Goal: Task Accomplishment & Management: Manage account settings

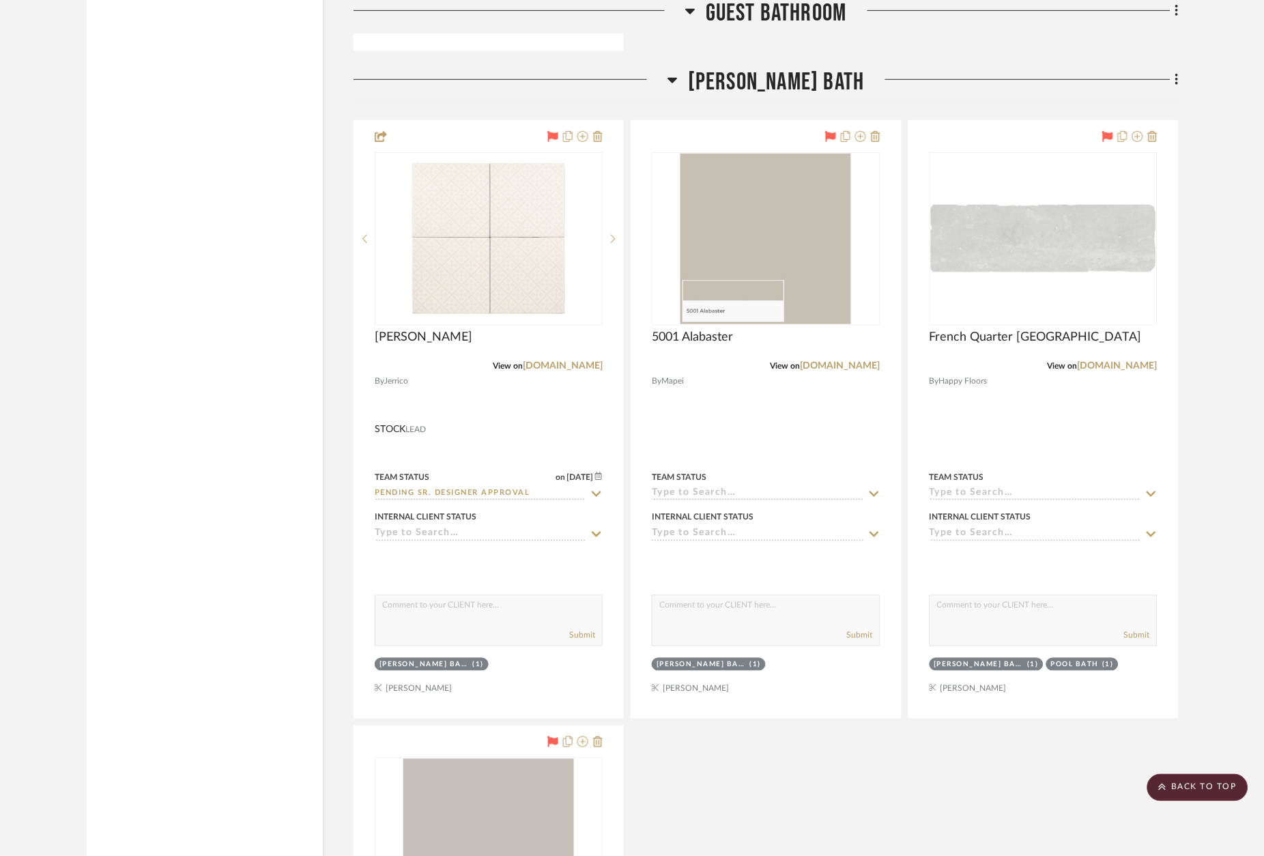
scroll to position [4257, 0]
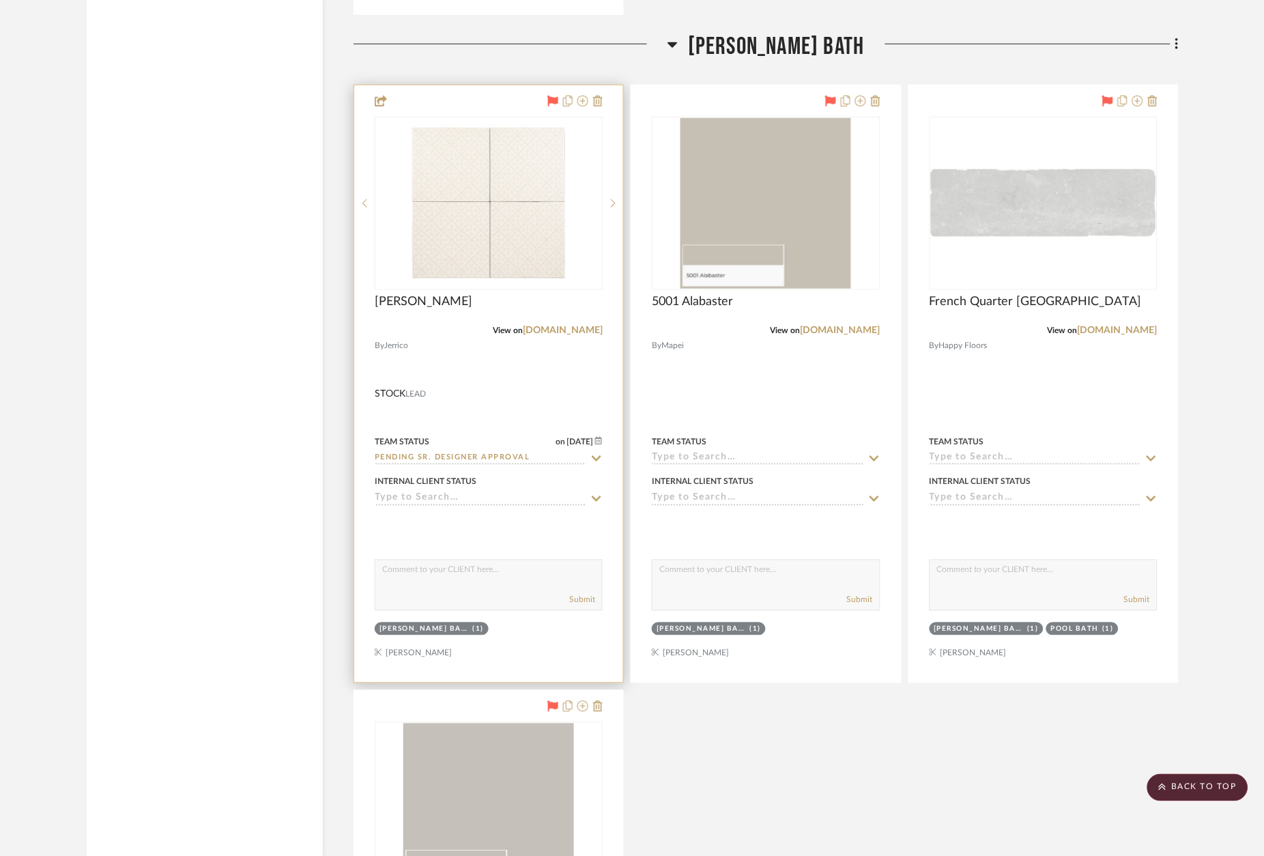
click at [554, 96] on icon at bounding box center [553, 101] width 11 height 11
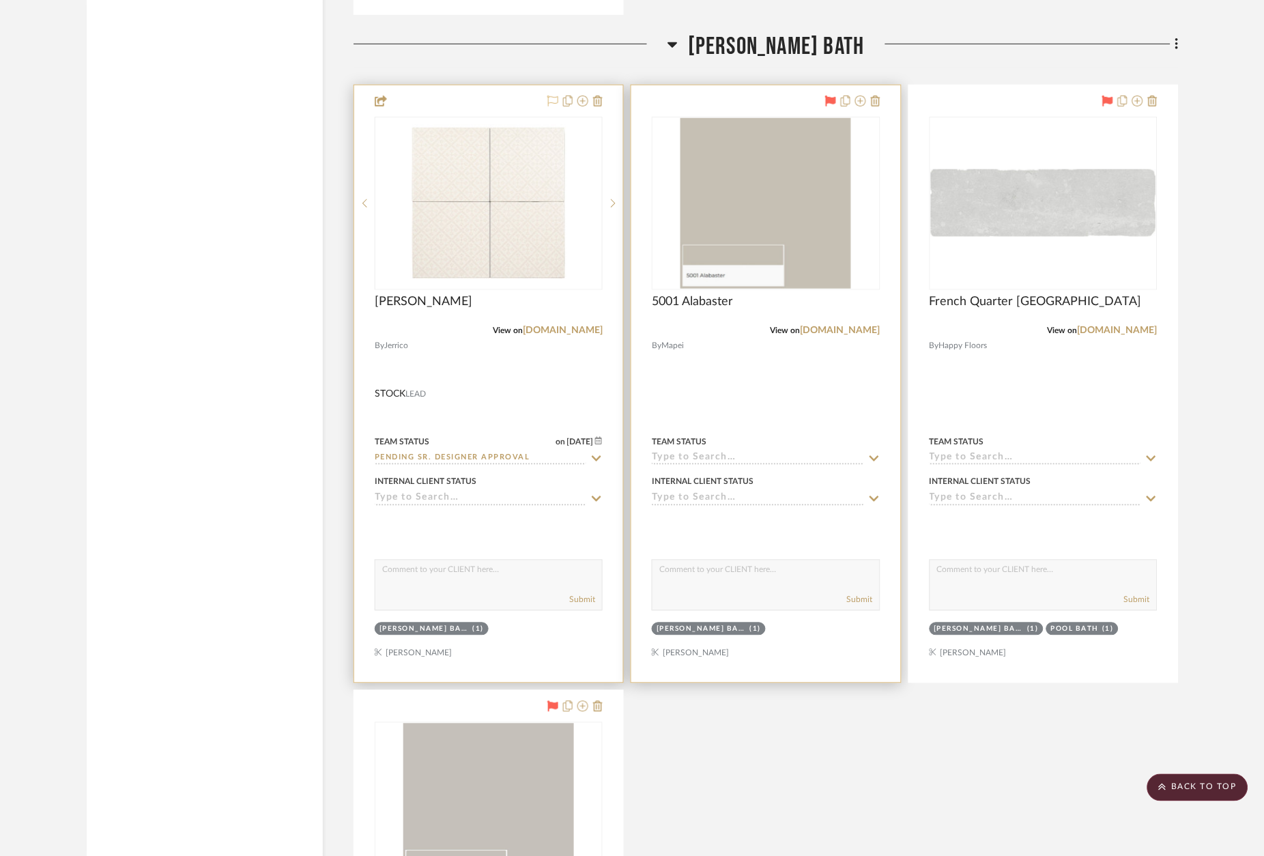
click at [832, 96] on icon at bounding box center [830, 101] width 11 height 11
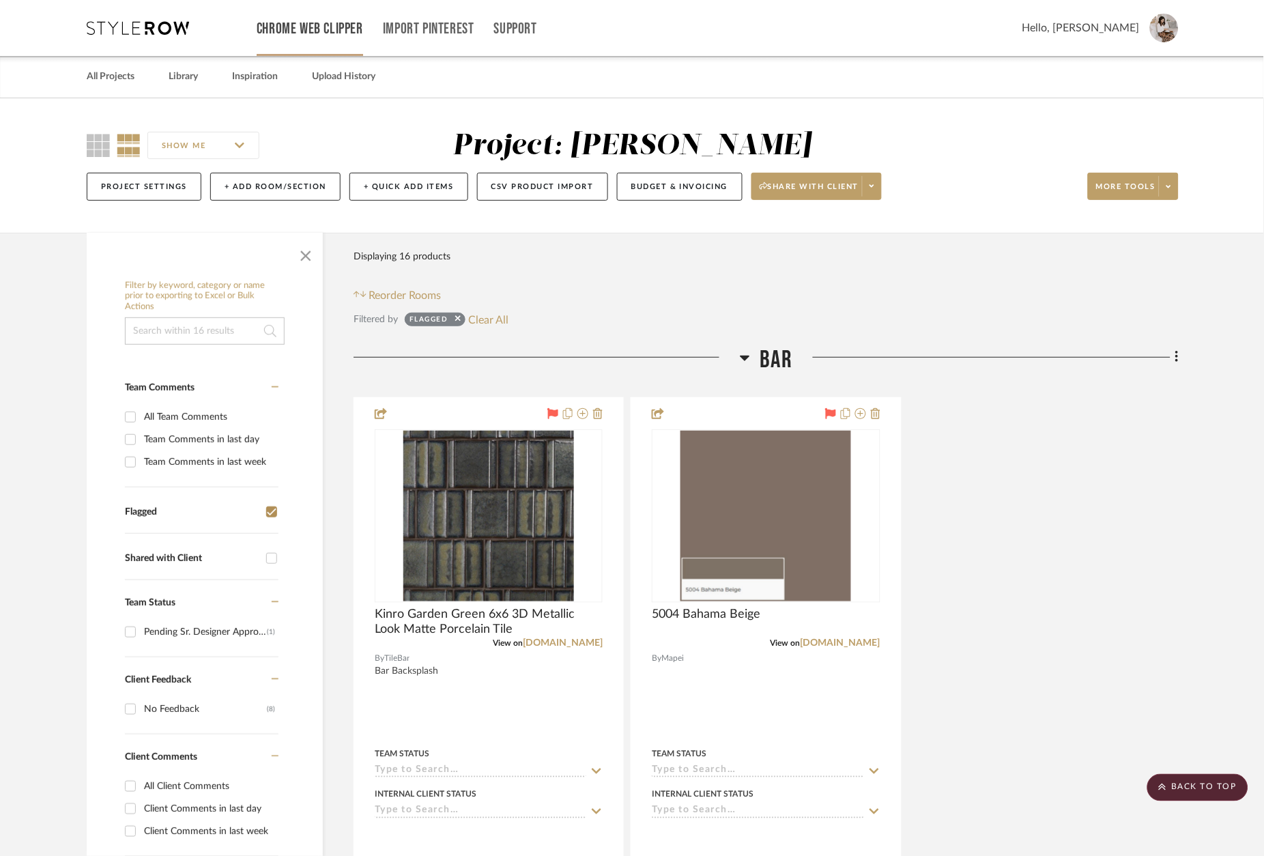
scroll to position [0, 0]
click at [194, 73] on link "Library" at bounding box center [183, 77] width 29 height 18
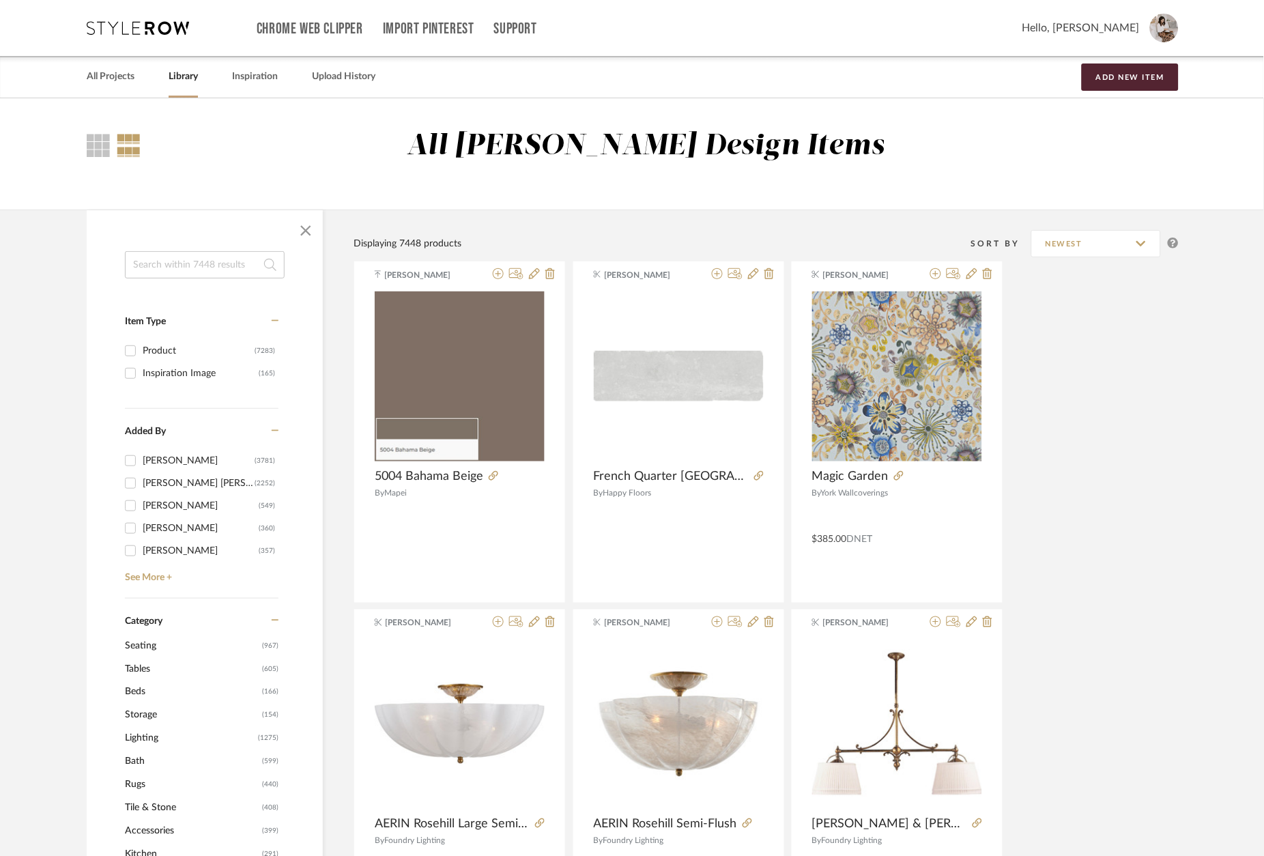
click at [221, 272] on input at bounding box center [205, 264] width 160 height 27
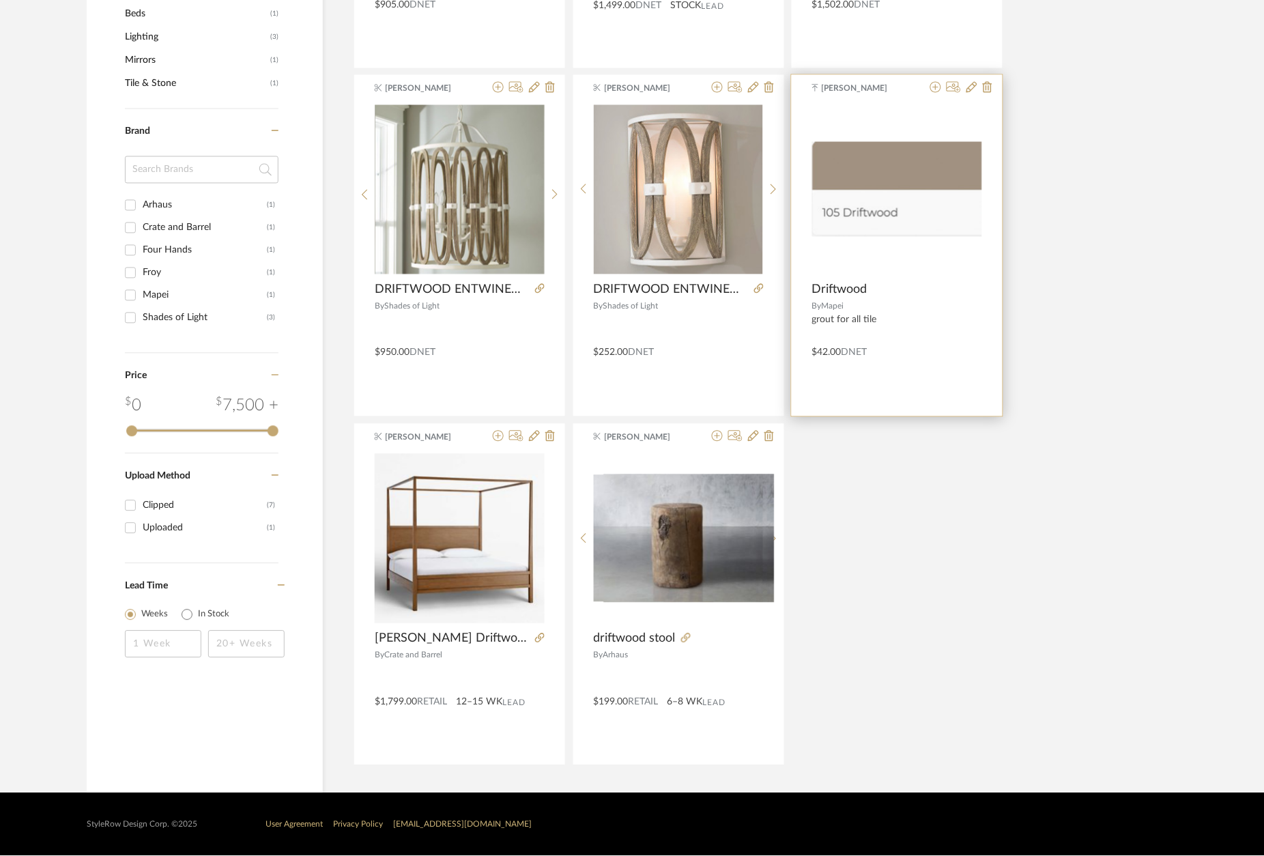
scroll to position [576, 0]
click at [935, 89] on icon at bounding box center [936, 87] width 11 height 11
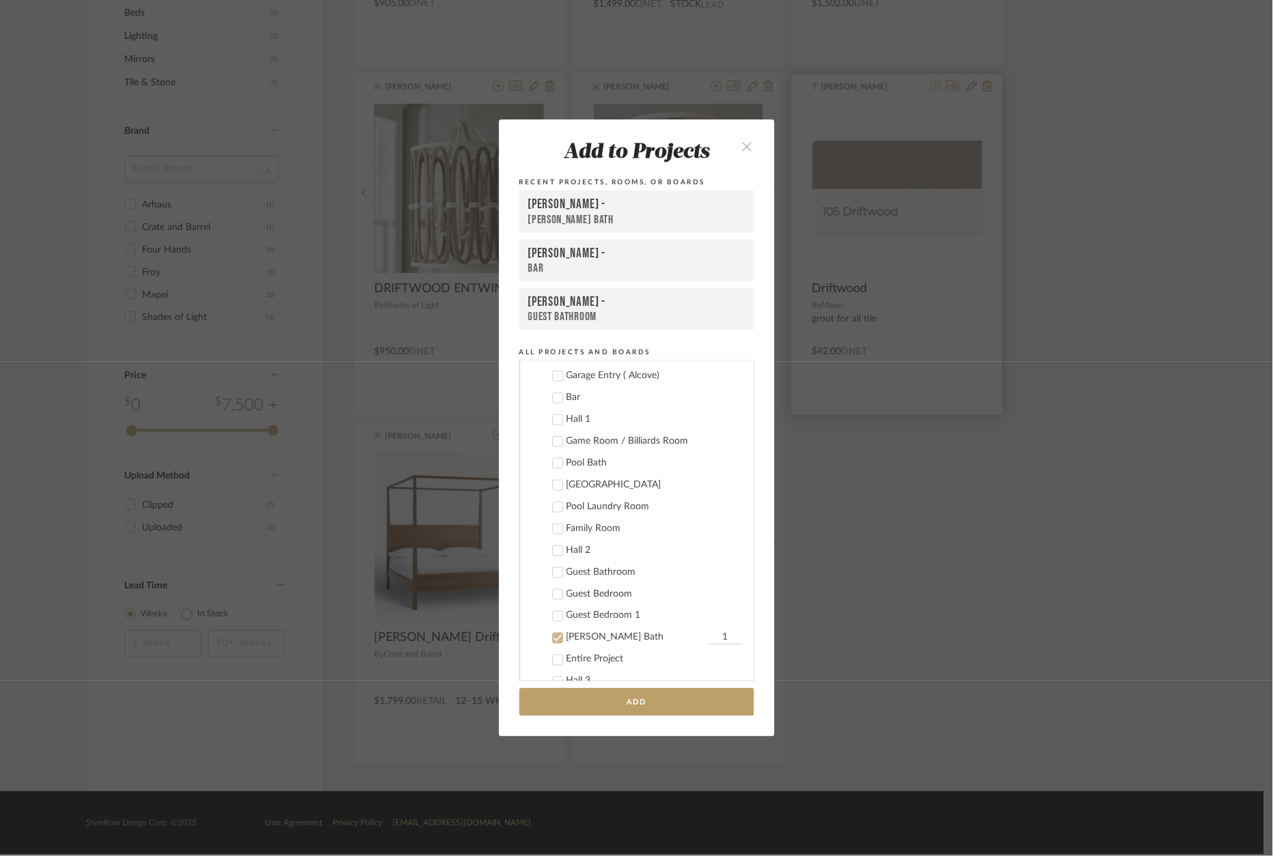
scroll to position [616, 0]
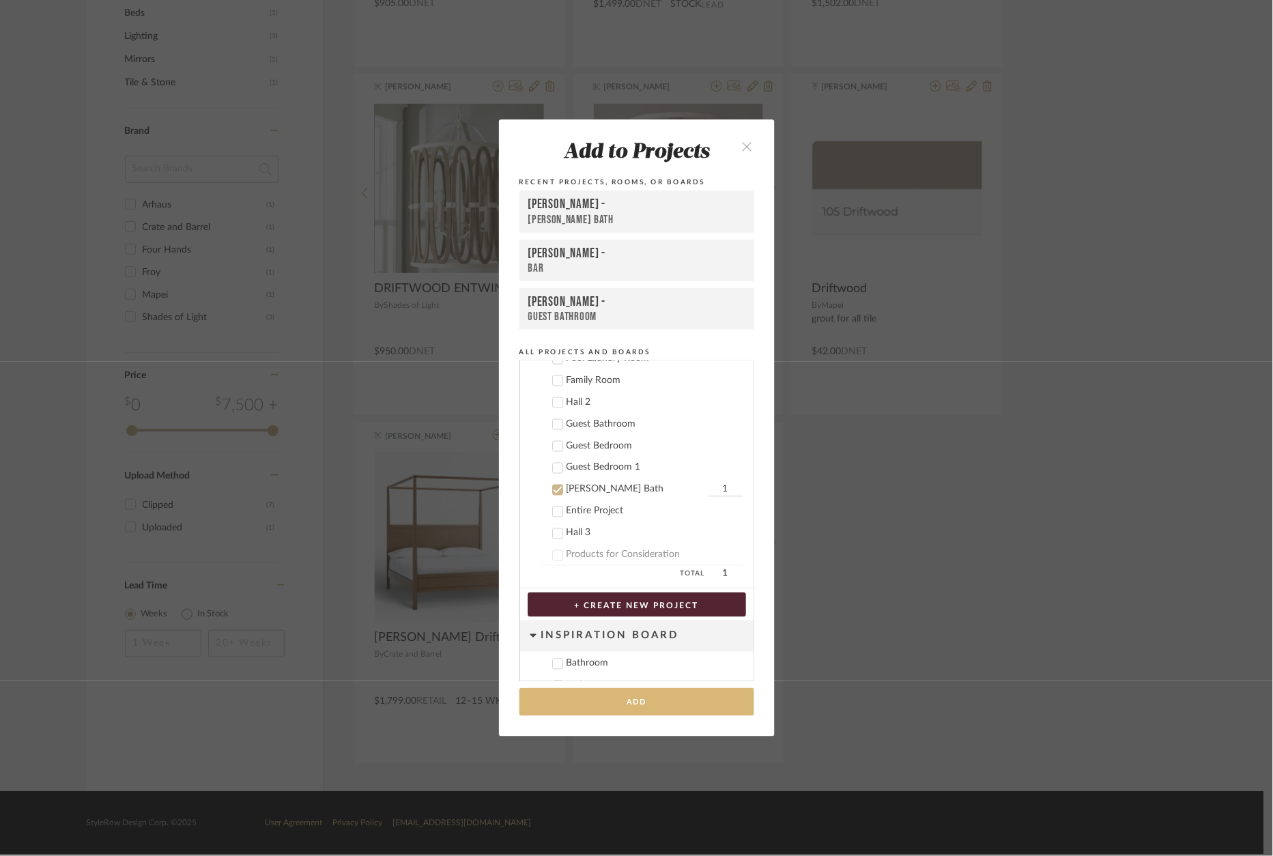
click at [616, 711] on button "Add" at bounding box center [637, 702] width 235 height 28
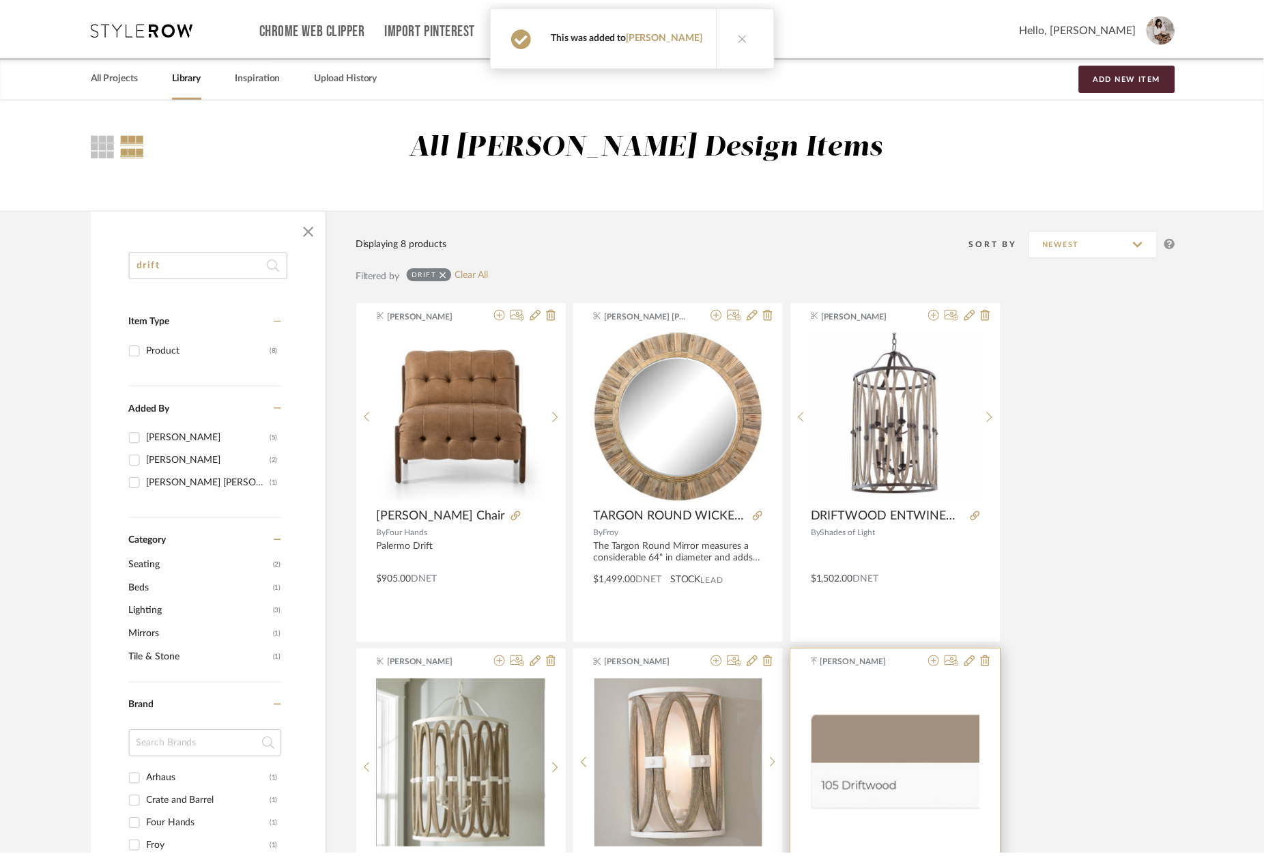
scroll to position [576, 0]
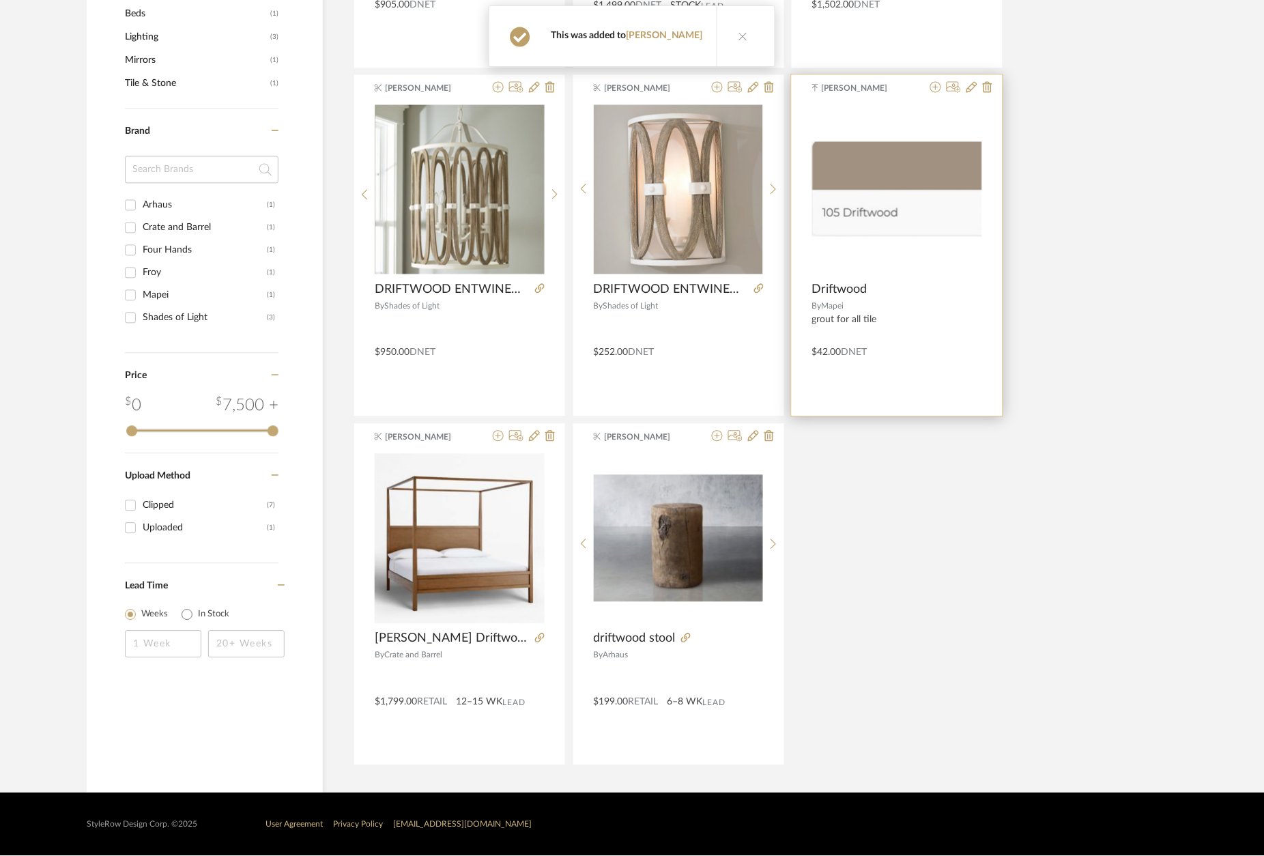
click at [853, 101] on div "[PERSON_NAME] Driftwood By Mapei grout for all tile $42.00 DNET" at bounding box center [897, 245] width 211 height 341
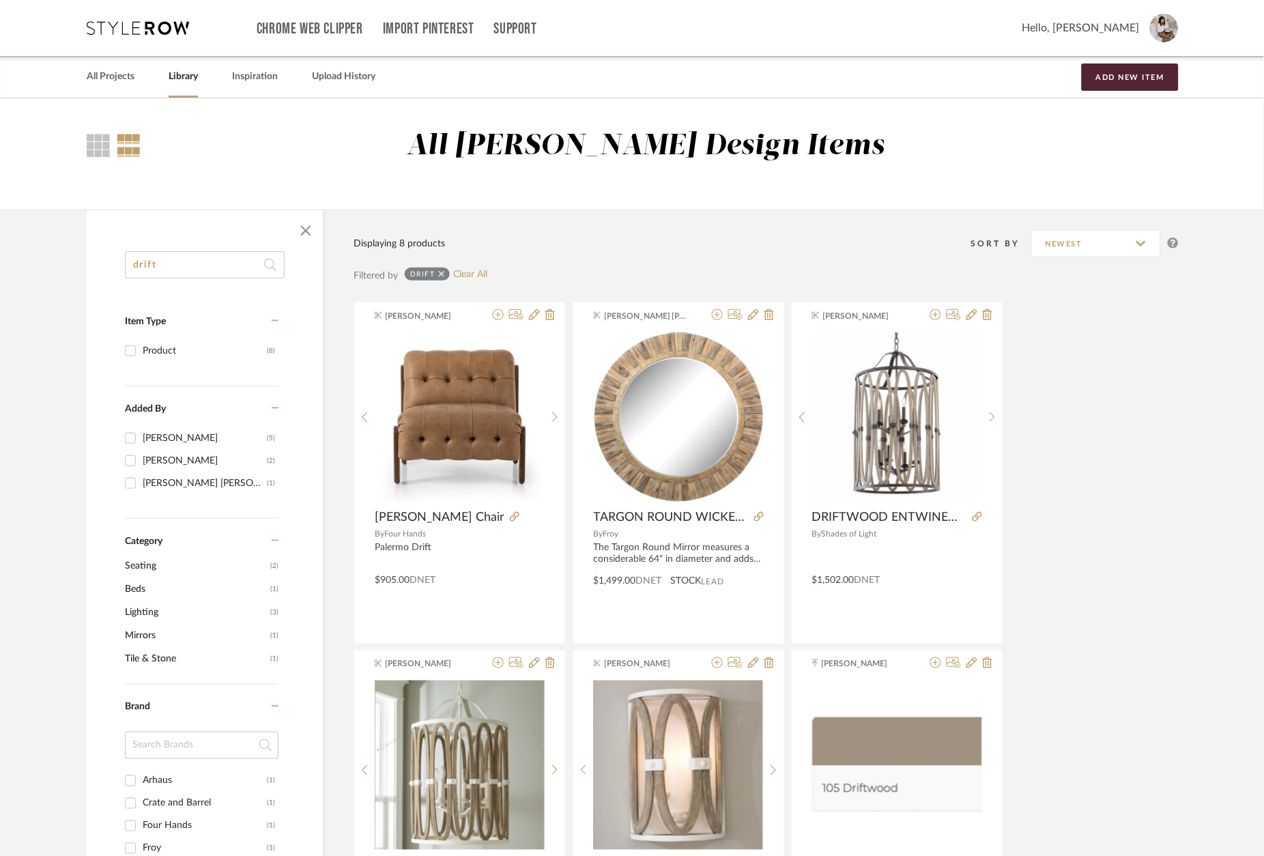
scroll to position [0, 0]
click at [178, 279] on input "drift" at bounding box center [205, 264] width 160 height 27
click at [180, 270] on input "drift" at bounding box center [205, 264] width 160 height 27
type input "p"
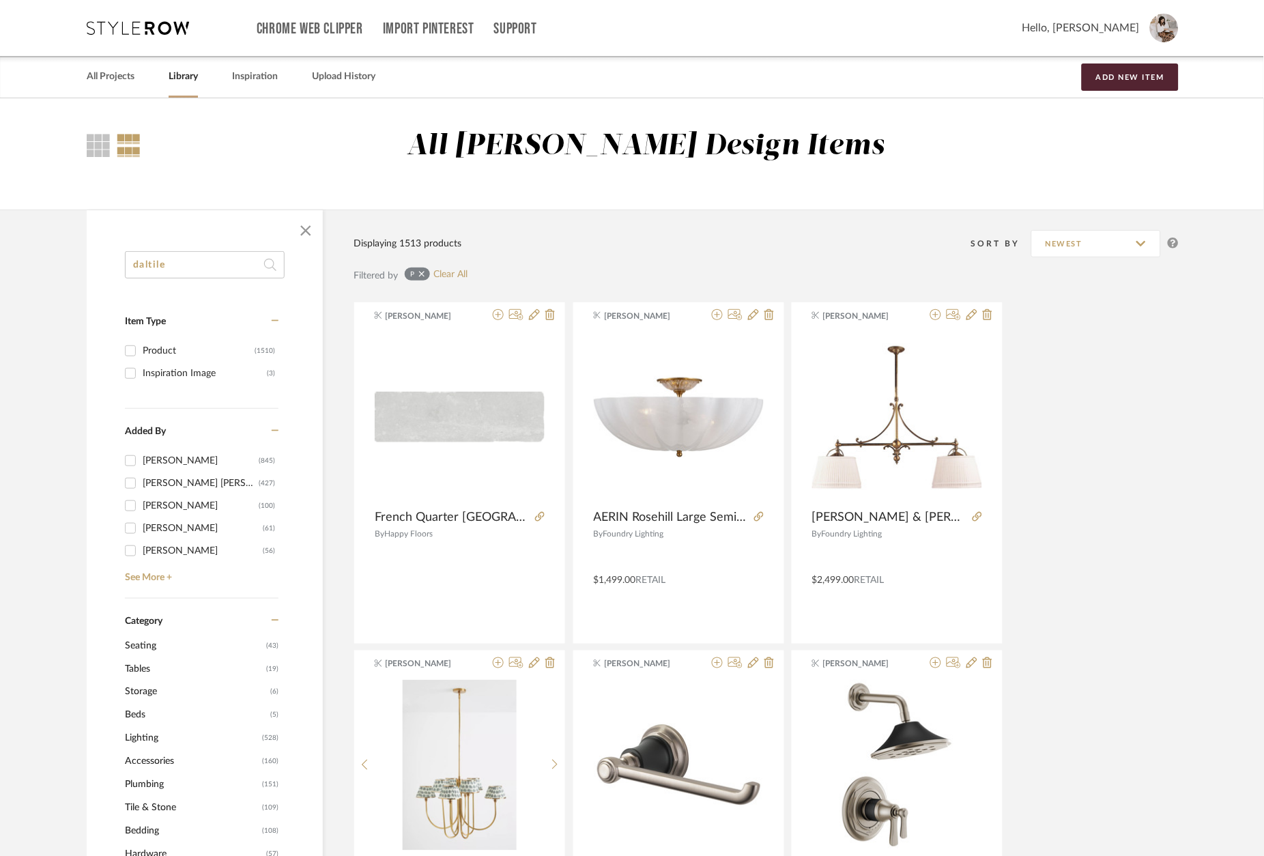
type input "daltile"
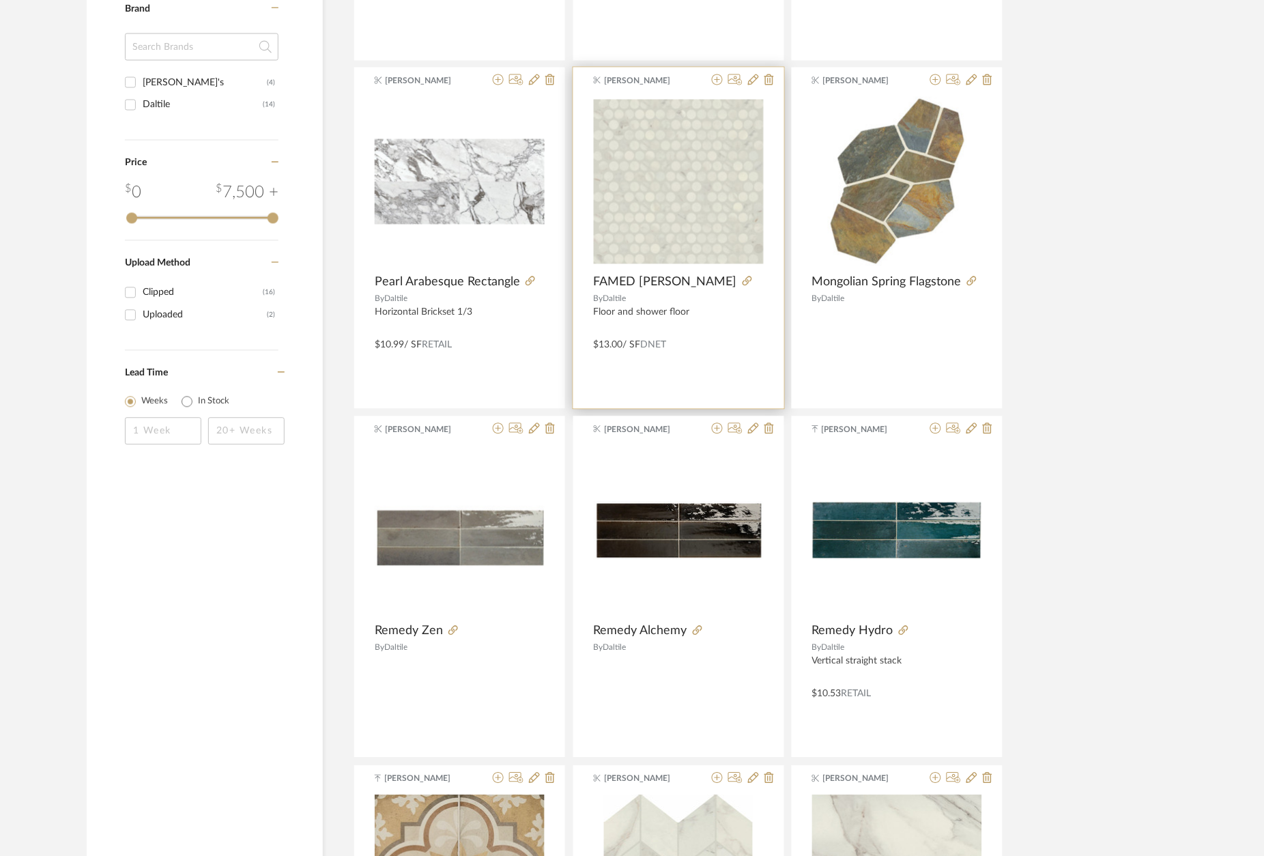
scroll to position [582, 0]
click at [717, 84] on icon at bounding box center [717, 81] width 11 height 11
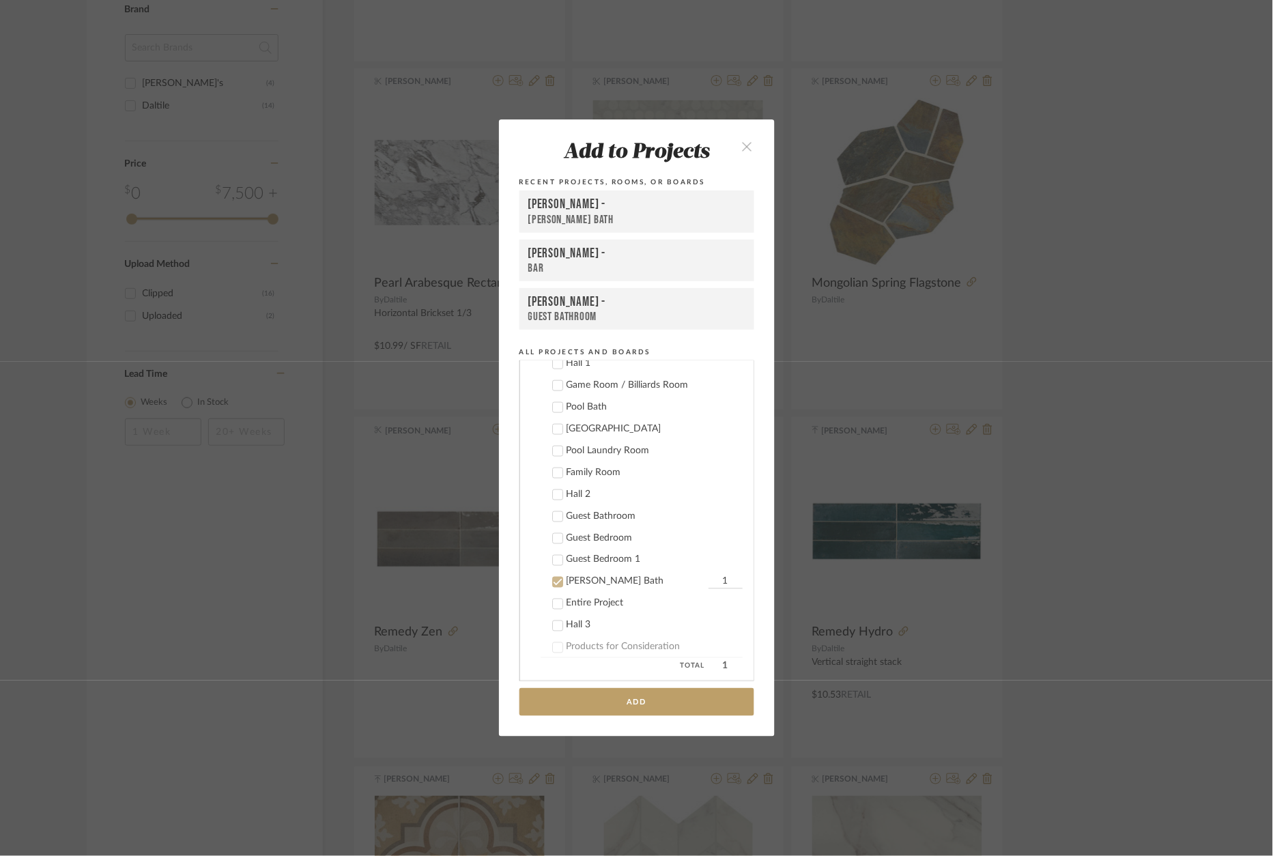
scroll to position [616, 0]
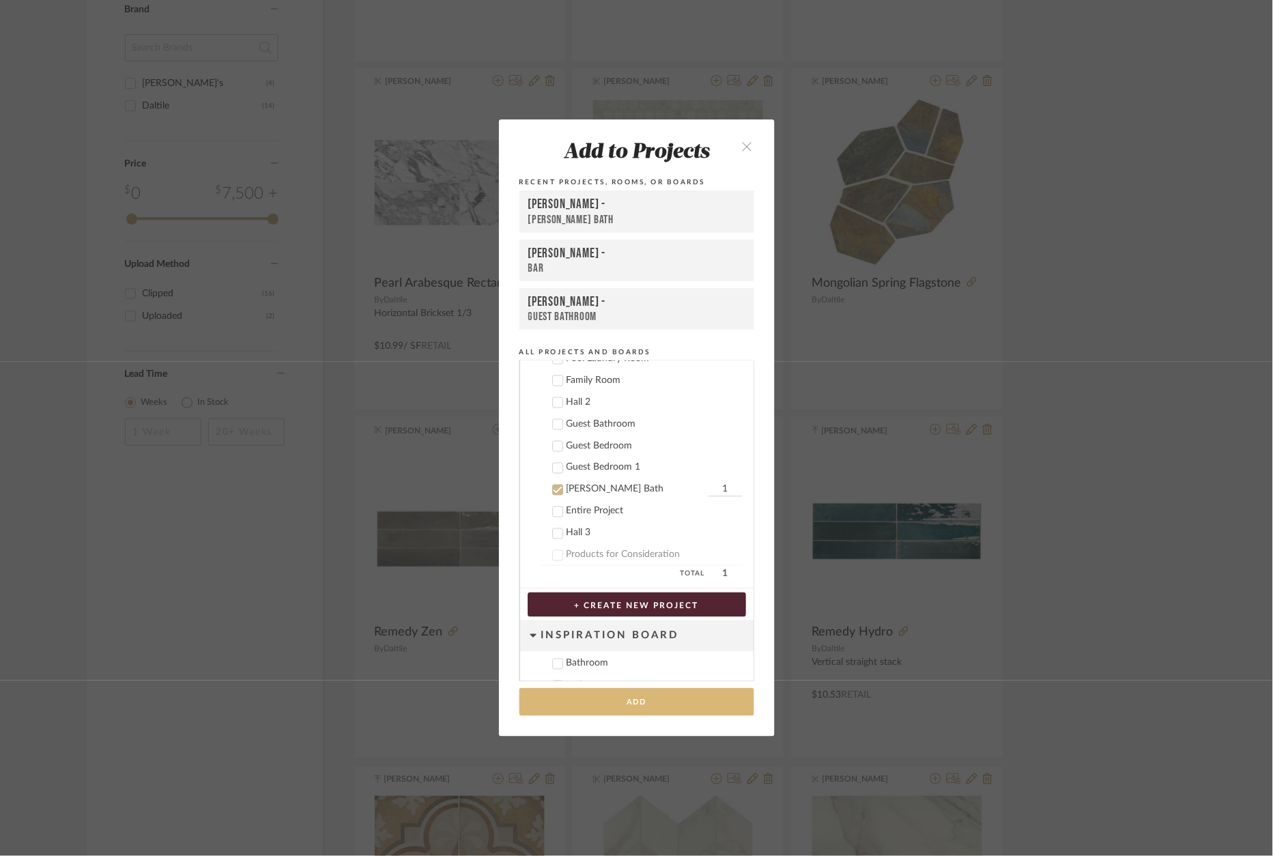
click at [645, 703] on button "Add" at bounding box center [637, 702] width 235 height 28
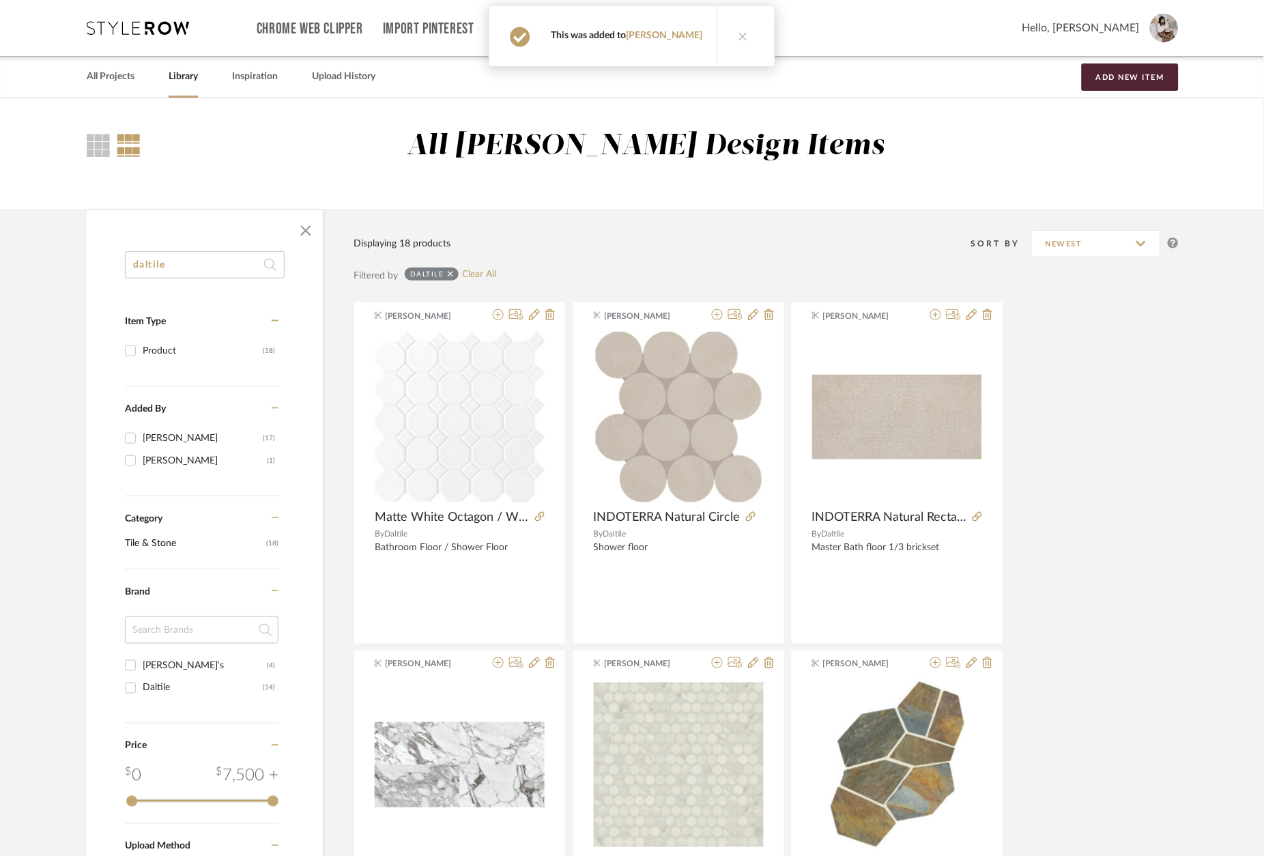
scroll to position [0, 0]
drag, startPoint x: 119, startPoint y: 69, endPoint x: 201, endPoint y: 95, distance: 86.6
click at [119, 69] on link "All Projects" at bounding box center [111, 77] width 48 height 18
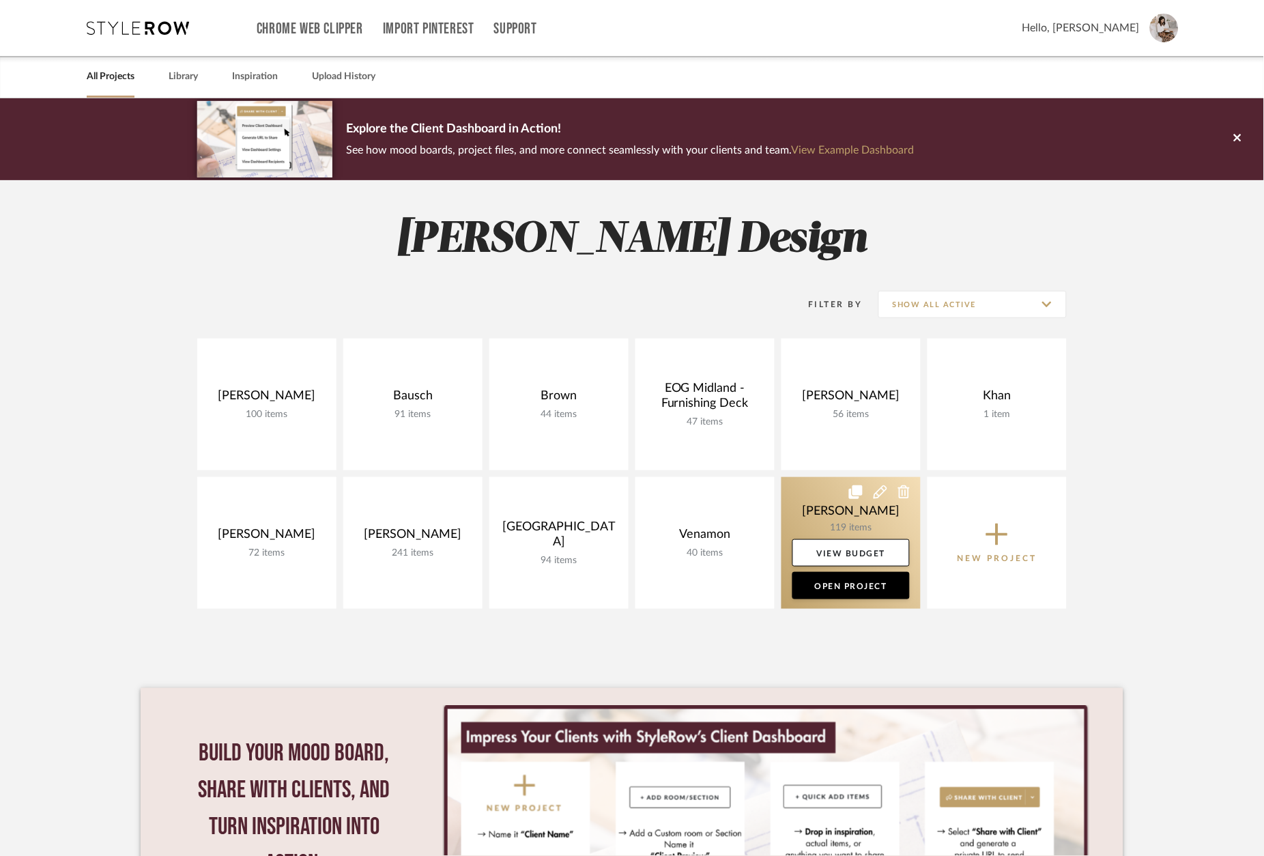
click at [829, 512] on link at bounding box center [851, 543] width 139 height 132
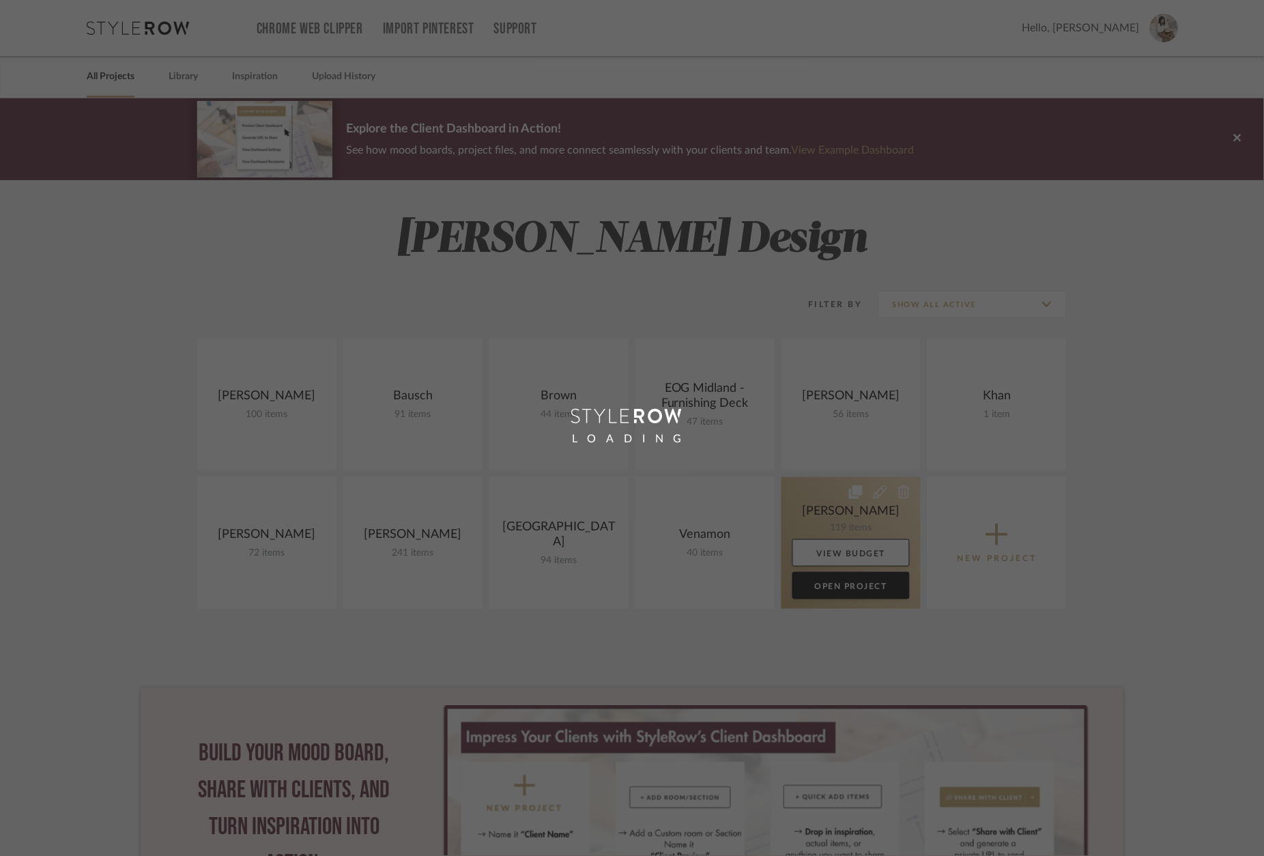
scroll to position [1, 0]
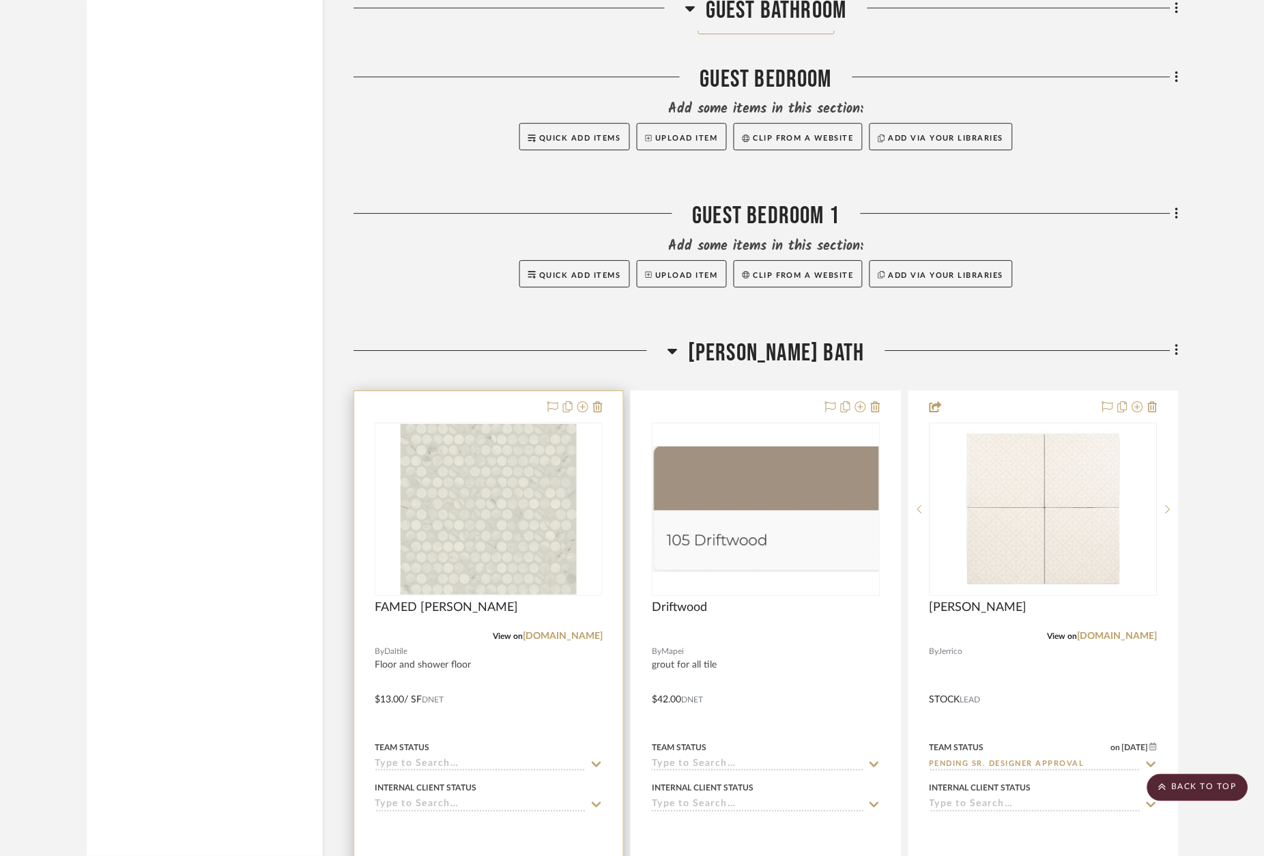
scroll to position [18426, 0]
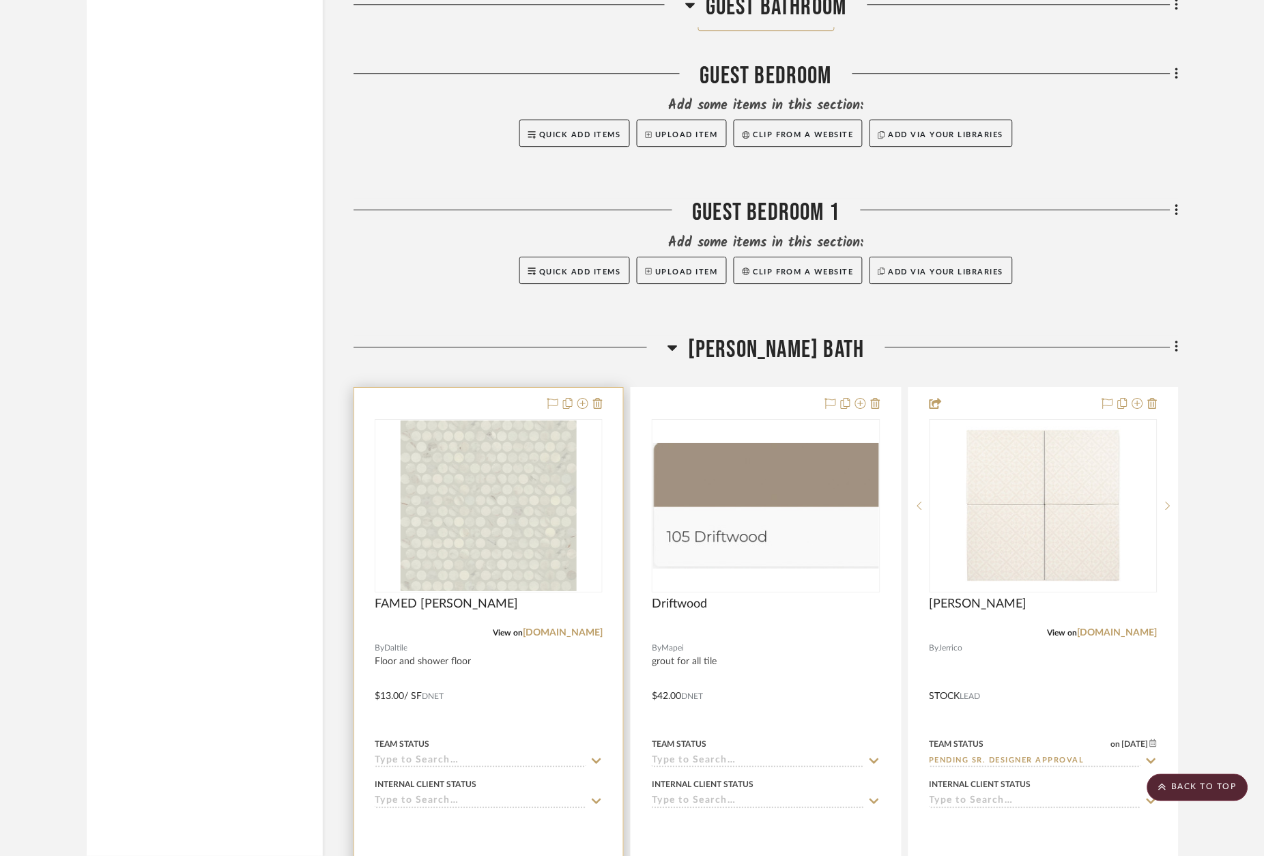
click at [494, 388] on div at bounding box center [488, 686] width 269 height 597
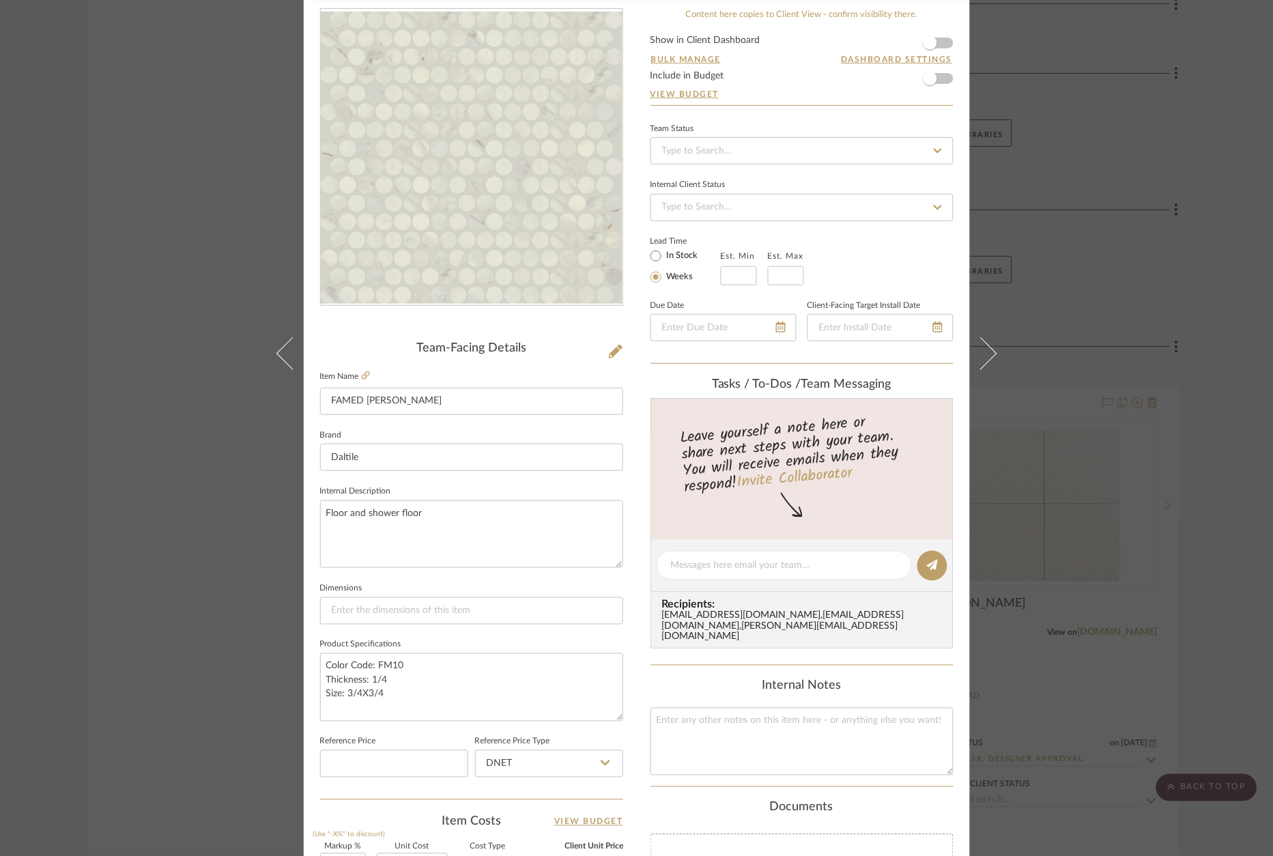
scroll to position [90, 0]
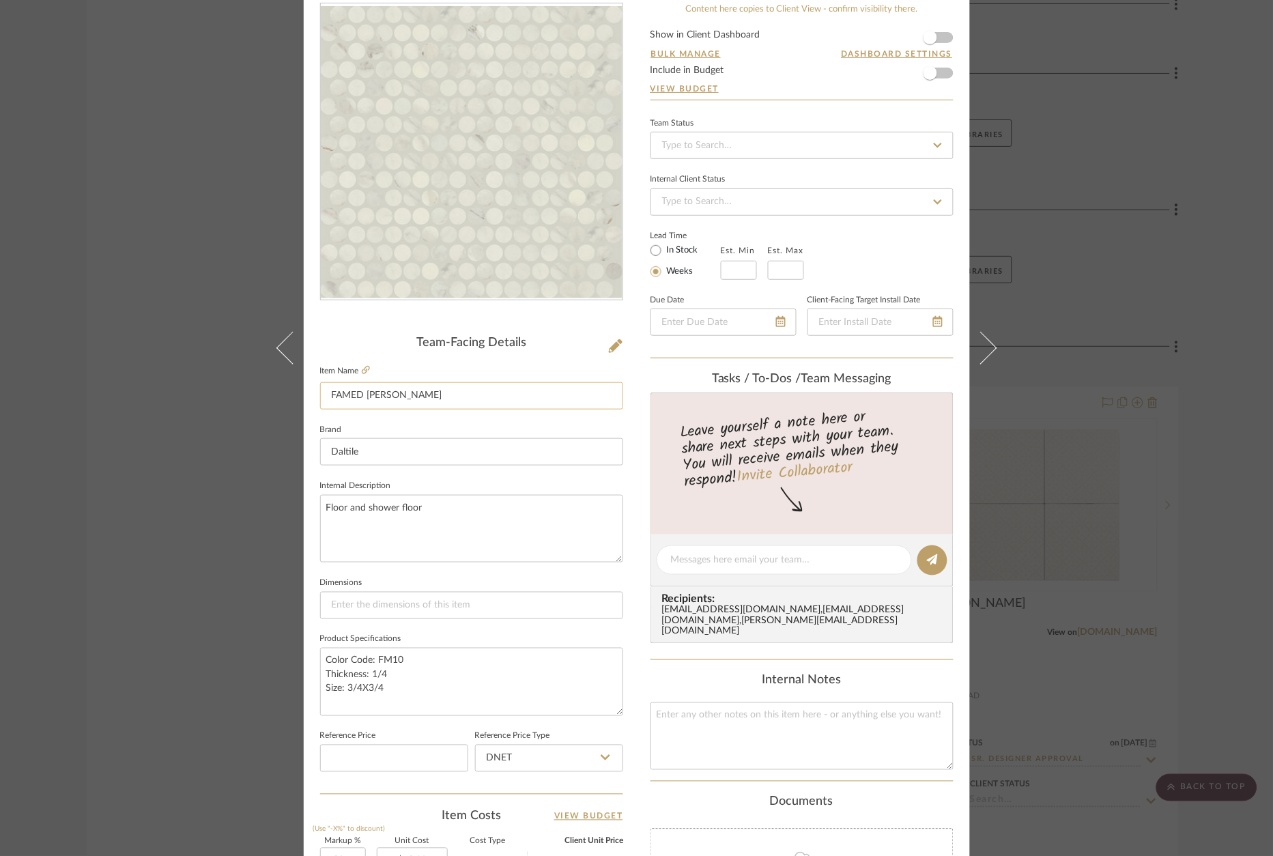
click at [372, 397] on input "FAMED [PERSON_NAME]" at bounding box center [471, 395] width 303 height 27
click at [152, 324] on div "[PERSON_NAME] [PERSON_NAME] Bath FAMED [PERSON_NAME] Team View Client View Orde…" at bounding box center [636, 428] width 1273 height 856
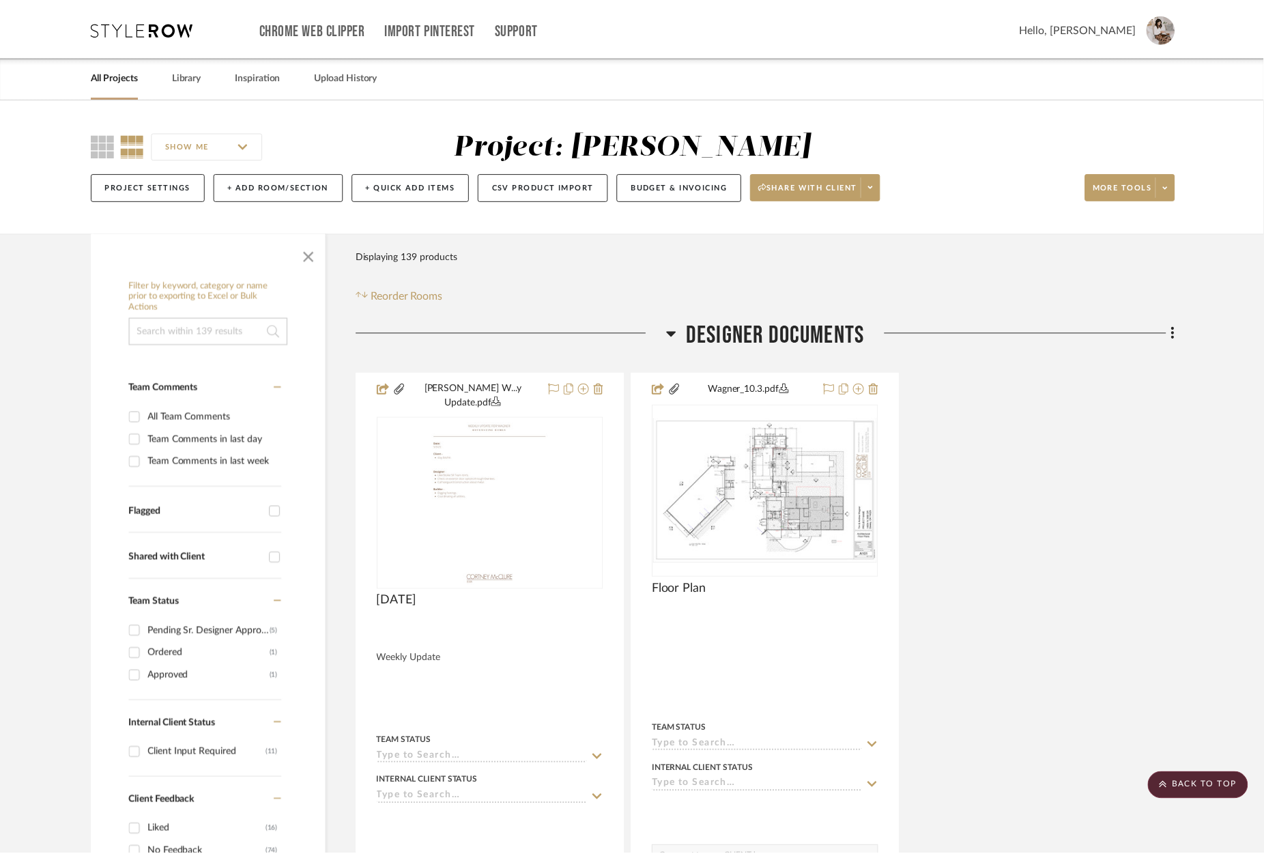
scroll to position [18425, 0]
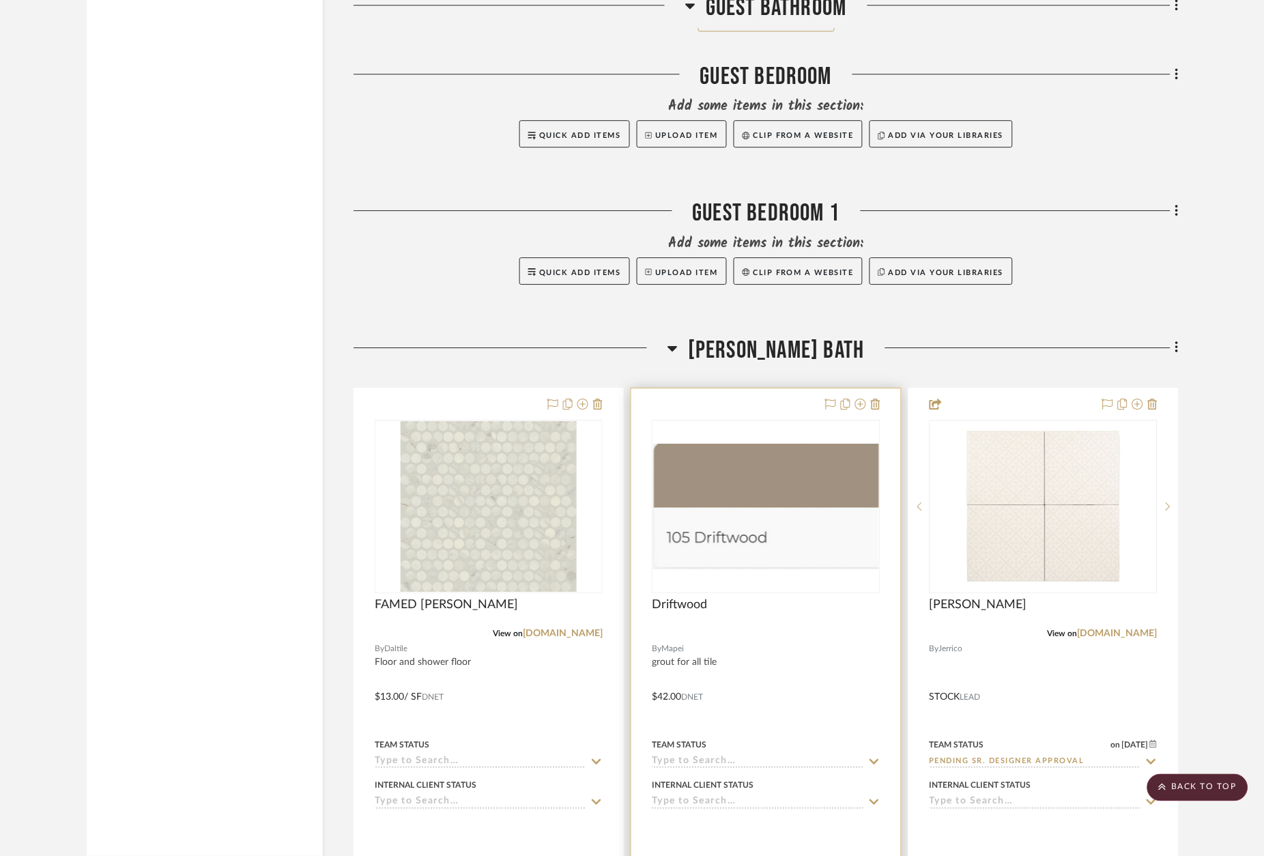
click at [0, 0] on img at bounding box center [0, 0] width 0 height 0
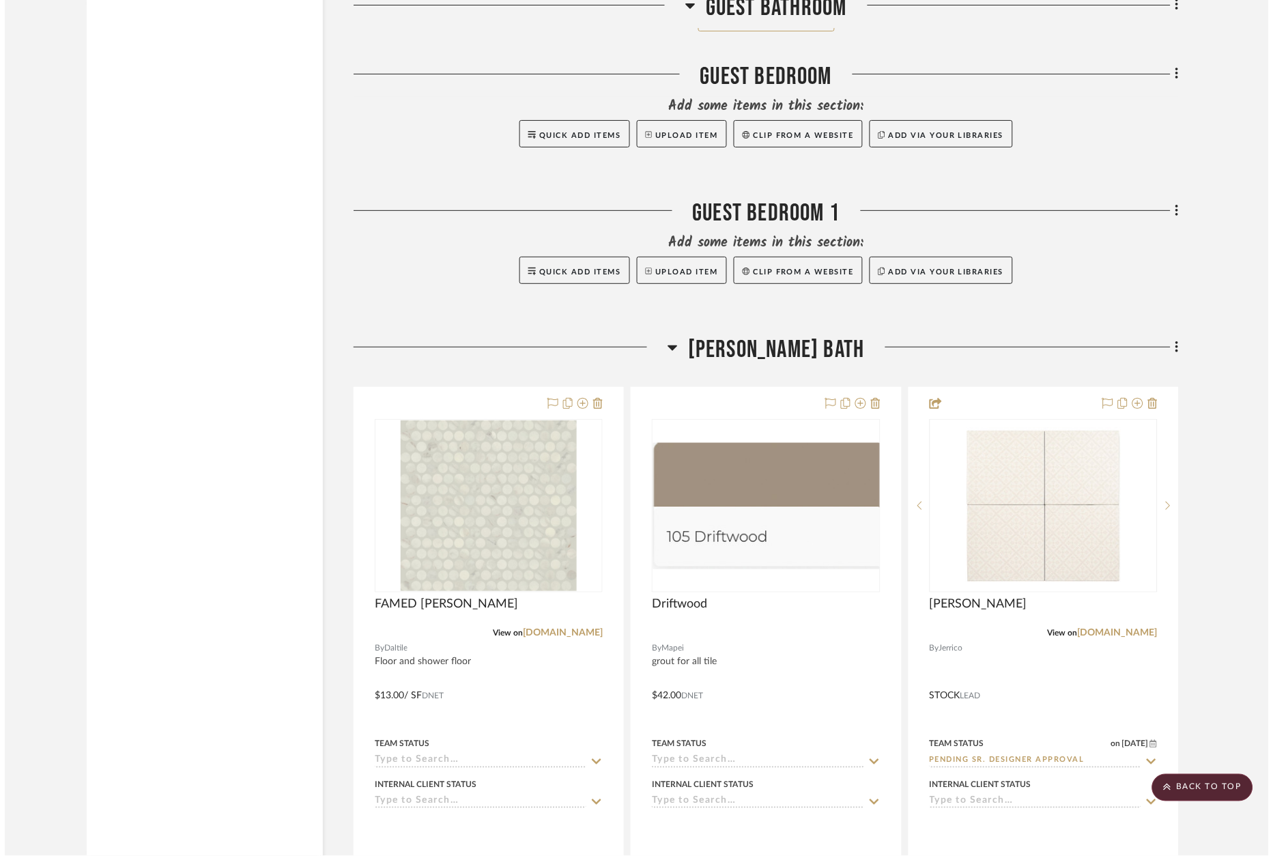
scroll to position [0, 0]
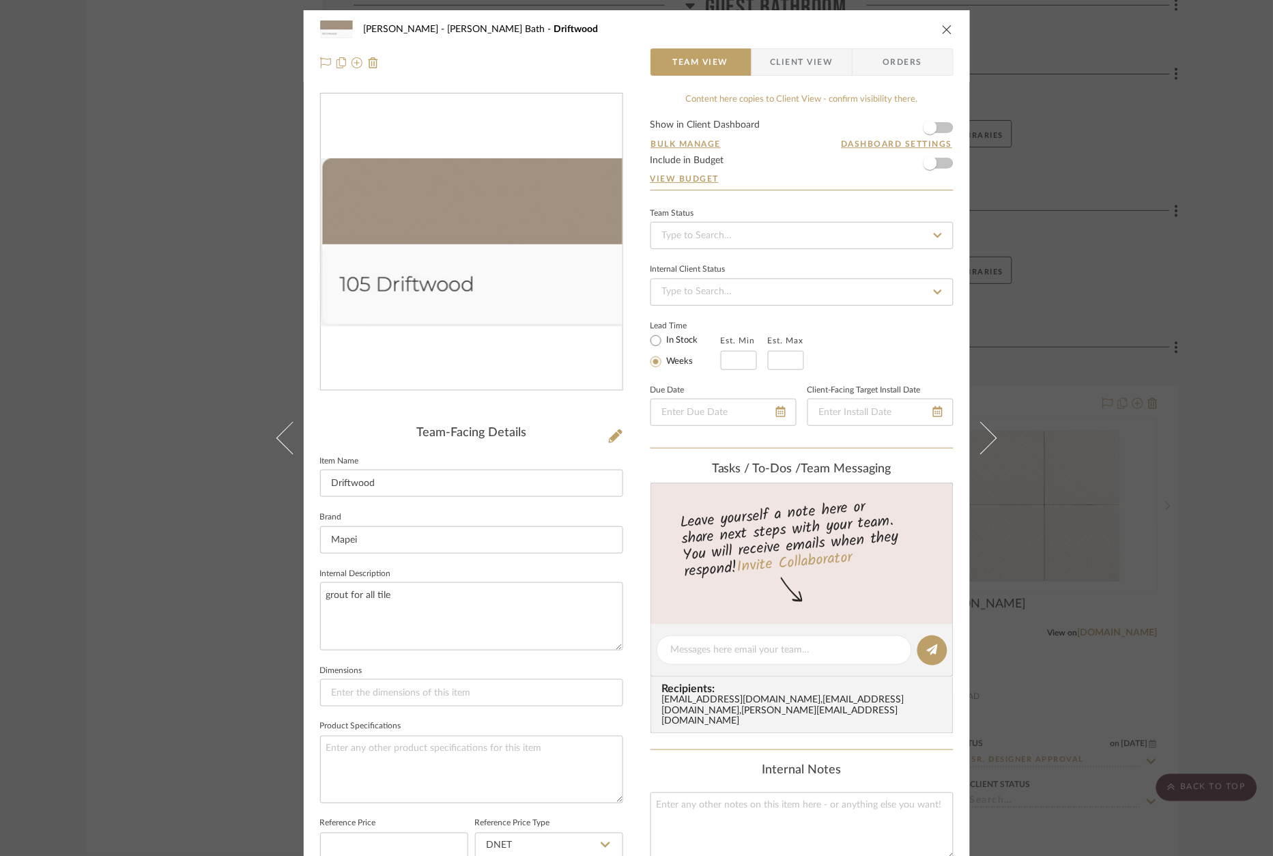
drag, startPoint x: 449, startPoint y: 227, endPoint x: -10, endPoint y: 457, distance: 512.9
click at [229, 131] on div "[PERSON_NAME] [PERSON_NAME] Bath Driftwood Team View Client View Orders Team-Fa…" at bounding box center [636, 428] width 1273 height 856
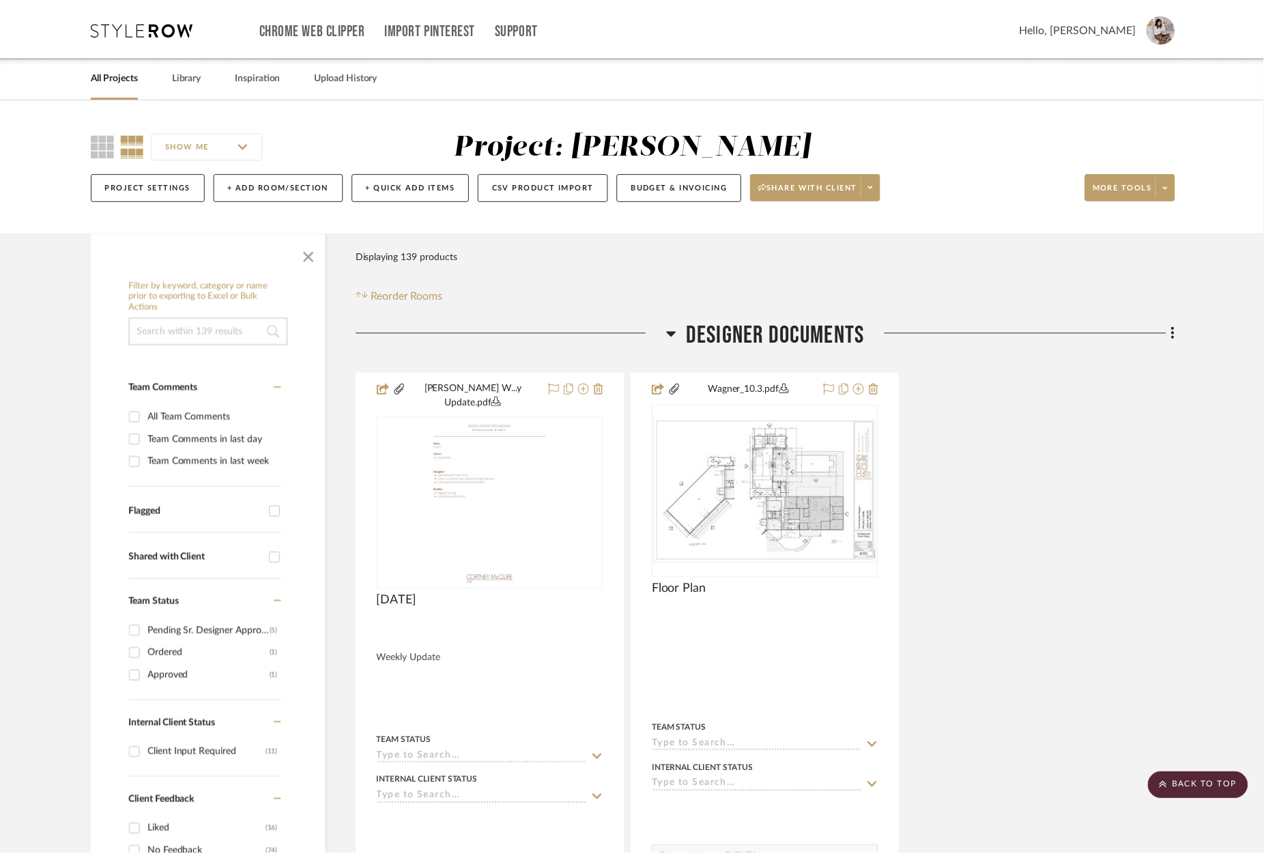
scroll to position [18425, 0]
